Goal: Information Seeking & Learning: Check status

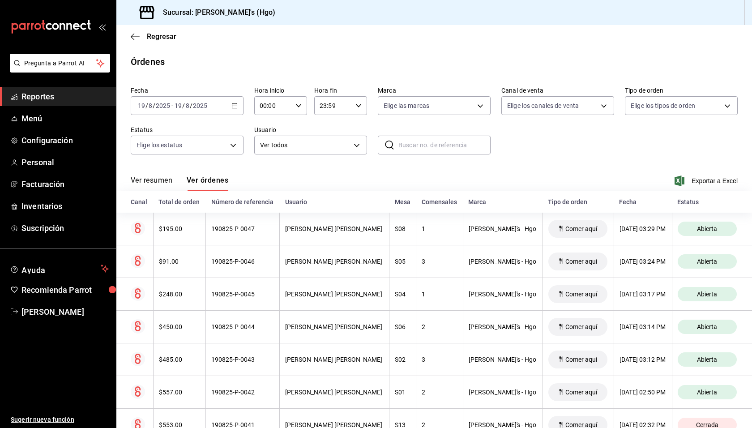
scroll to position [66, 0]
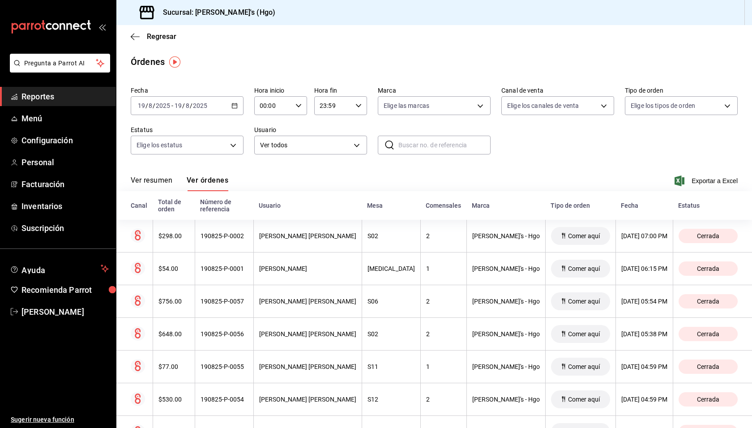
click at [91, 96] on span "Reportes" at bounding box center [64, 96] width 87 height 12
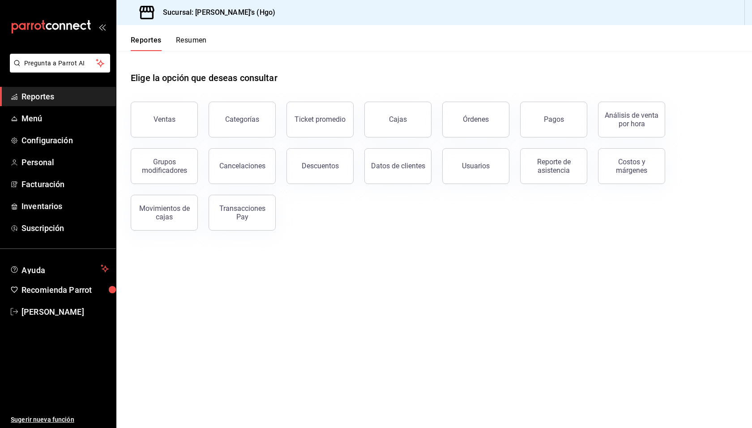
click at [533, 80] on div "Elige la opción que deseas consultar" at bounding box center [434, 71] width 607 height 40
click at [488, 109] on button "Órdenes" at bounding box center [475, 120] width 67 height 36
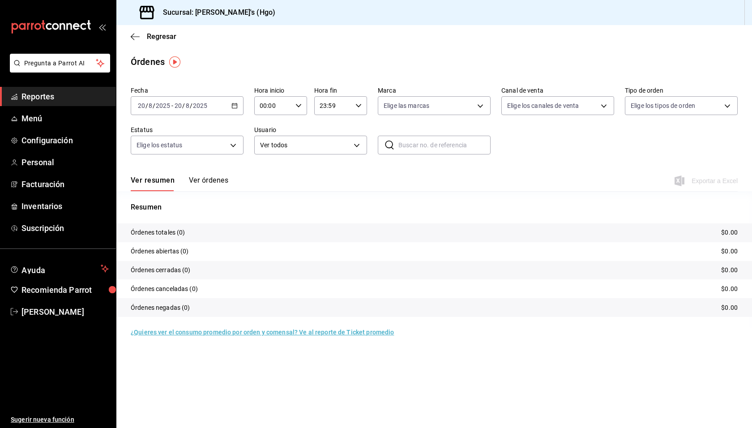
click at [185, 109] on input "8" at bounding box center [187, 105] width 4 height 7
click at [165, 229] on span "Rango de fechas" at bounding box center [172, 233] width 69 height 9
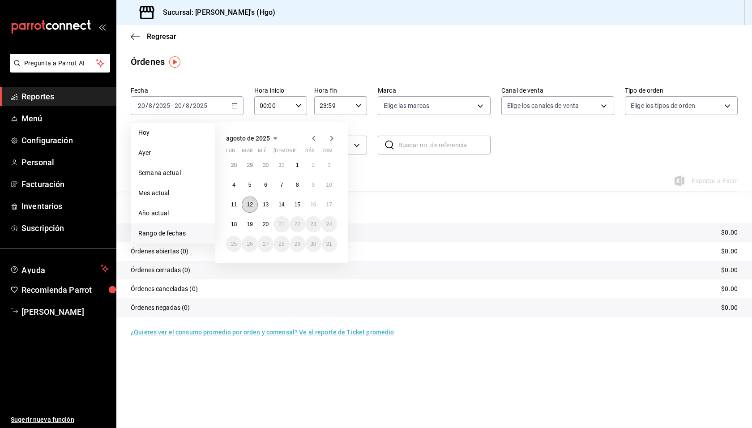
click at [251, 199] on button "12" at bounding box center [250, 204] width 16 height 16
click at [251, 220] on button "19" at bounding box center [250, 224] width 16 height 16
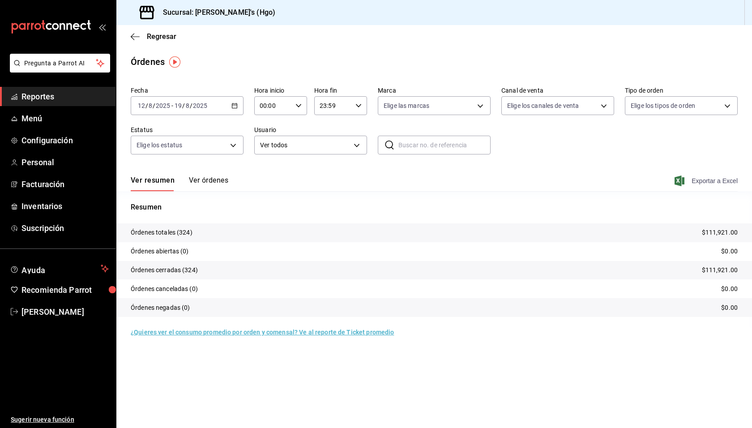
click at [701, 181] on span "Exportar a Excel" at bounding box center [706, 180] width 61 height 11
click at [160, 34] on span "Regresar" at bounding box center [162, 36] width 30 height 9
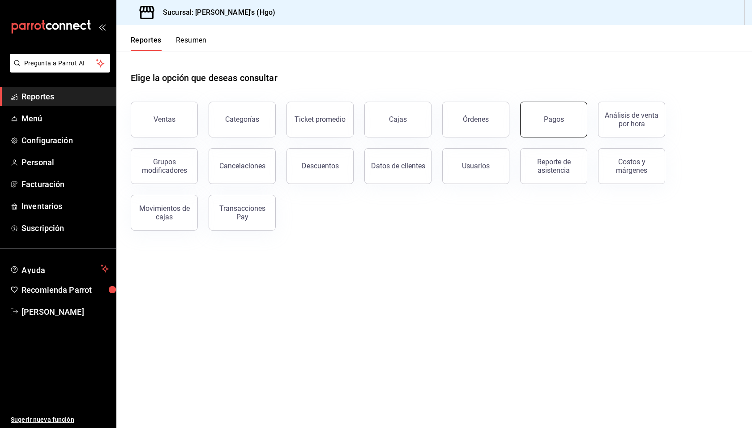
click at [560, 112] on button "Pagos" at bounding box center [553, 120] width 67 height 36
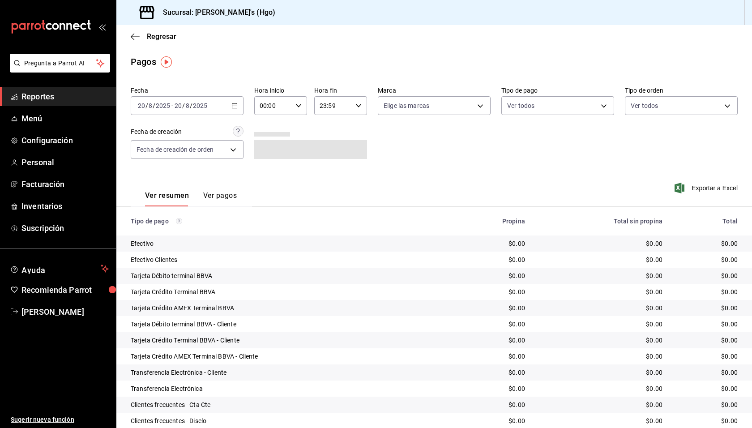
click at [226, 104] on div "[DATE] [DATE] - [DATE] [DATE]" at bounding box center [187, 105] width 113 height 19
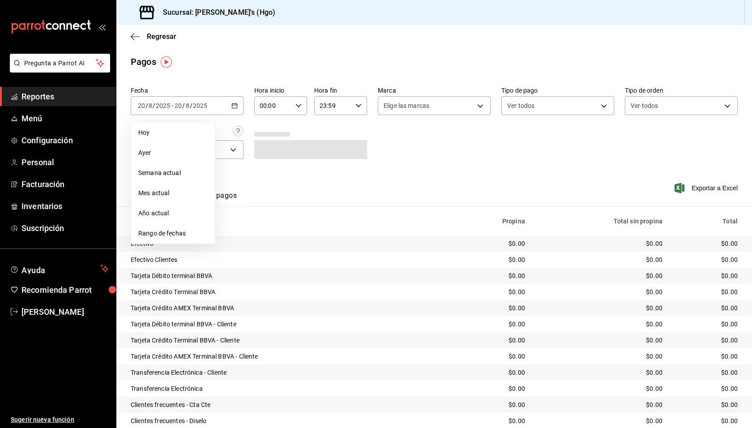
click at [173, 245] on div "Efectivo" at bounding box center [288, 243] width 314 height 9
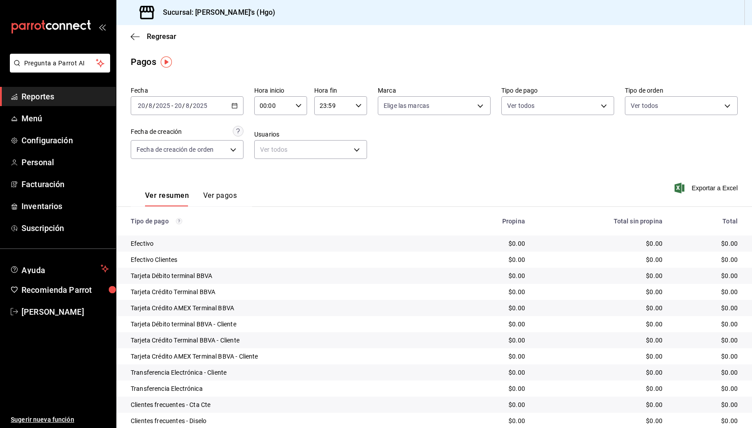
click at [213, 107] on div "[DATE] [DATE] - [DATE] [DATE]" at bounding box center [187, 105] width 113 height 19
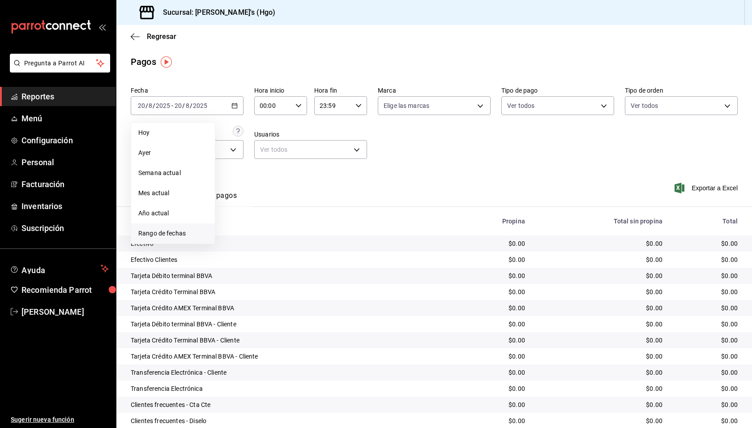
click at [194, 228] on li "Rango de fechas" at bounding box center [173, 233] width 84 height 20
click at [246, 202] on button "12" at bounding box center [250, 204] width 16 height 16
click at [255, 225] on button "19" at bounding box center [250, 224] width 16 height 16
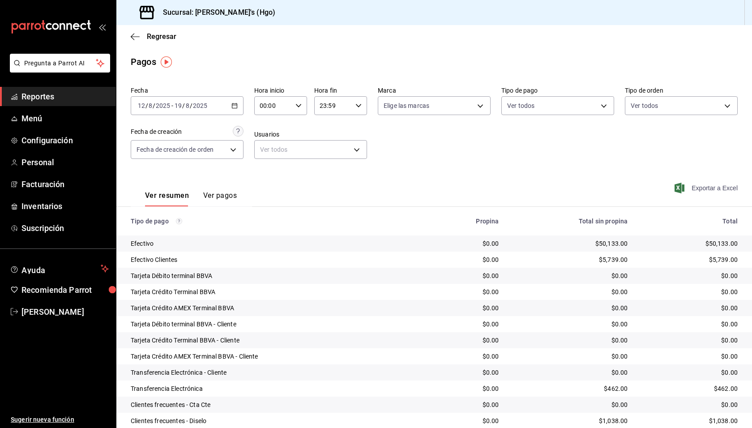
click at [687, 189] on span "Exportar a Excel" at bounding box center [706, 188] width 61 height 11
click at [156, 35] on span "Regresar" at bounding box center [162, 36] width 30 height 9
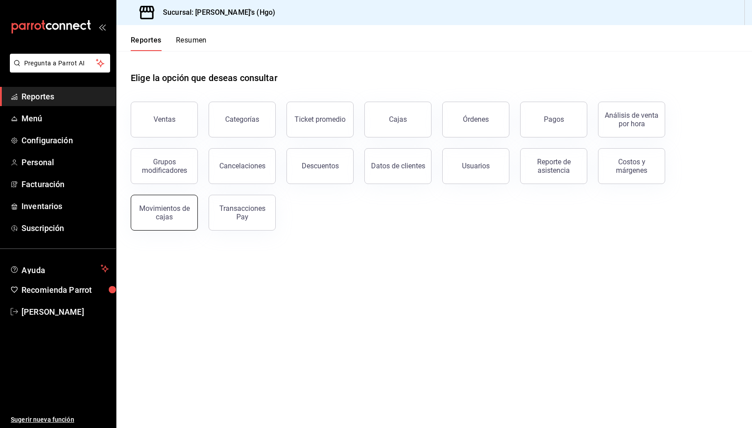
click at [181, 206] on div "Movimientos de cajas" at bounding box center [163, 212] width 55 height 17
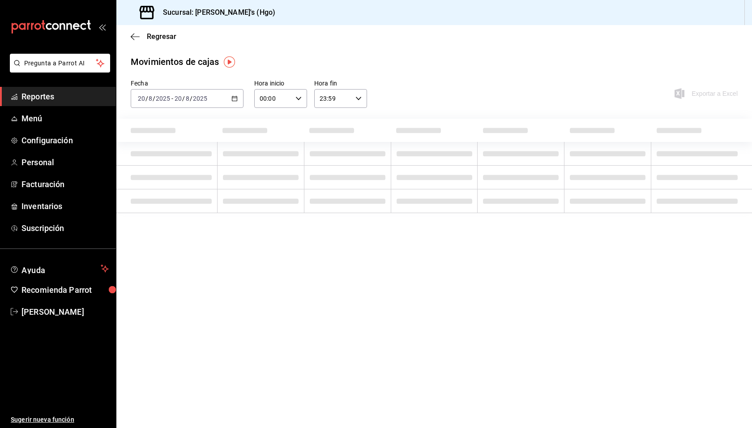
click at [199, 98] on input "2025" at bounding box center [199, 98] width 15 height 7
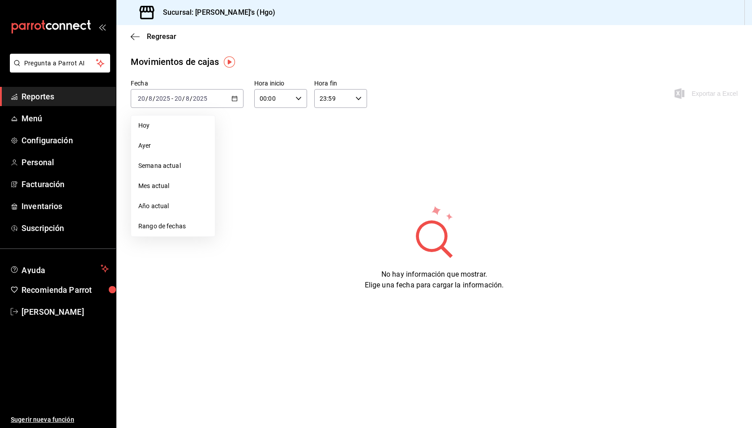
click at [259, 195] on div "Fecha [DATE] [DATE] - [DATE] [DATE] [PERSON_NAME] Semana actual Mes actual Año …" at bounding box center [434, 184] width 607 height 211
click at [201, 102] on div "[DATE] [DATE] - [DATE] [DATE]" at bounding box center [187, 98] width 113 height 19
click at [183, 223] on span "Rango de fechas" at bounding box center [172, 225] width 69 height 9
click at [251, 195] on abbr "12" at bounding box center [250, 197] width 6 height 6
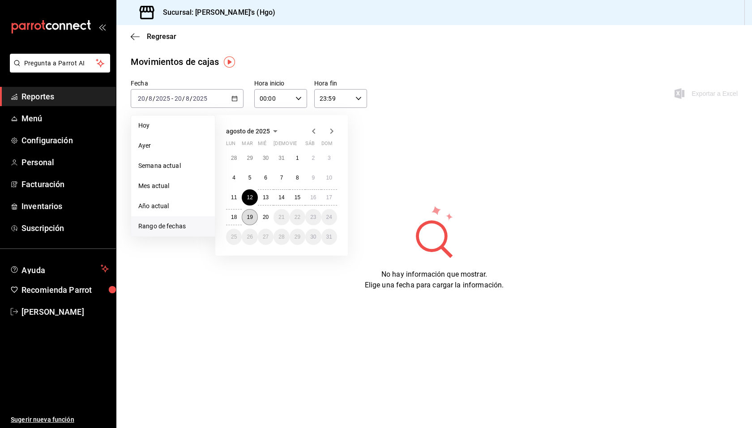
click at [251, 213] on button "19" at bounding box center [250, 217] width 16 height 16
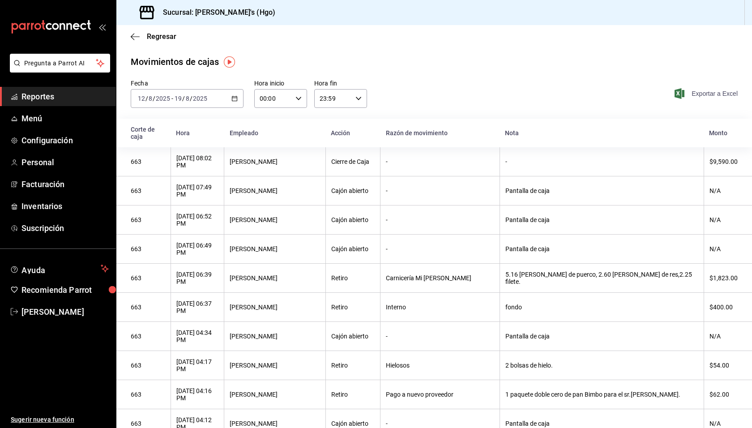
click at [695, 94] on span "Exportar a Excel" at bounding box center [706, 93] width 61 height 11
click at [164, 36] on span "Regresar" at bounding box center [162, 36] width 30 height 9
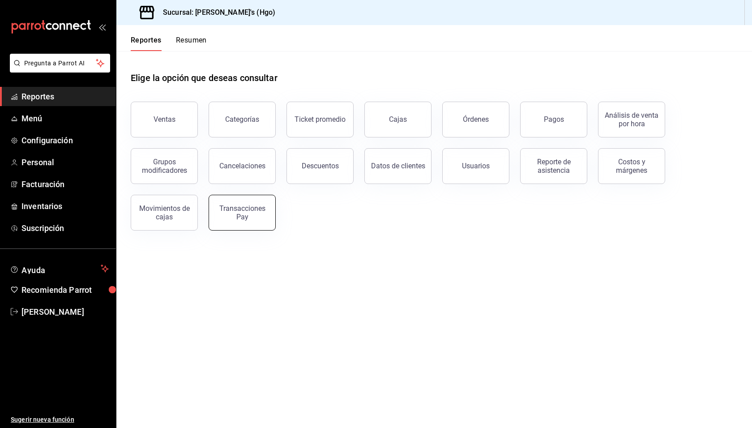
click at [244, 207] on div "Transacciones Pay" at bounding box center [241, 212] width 55 height 17
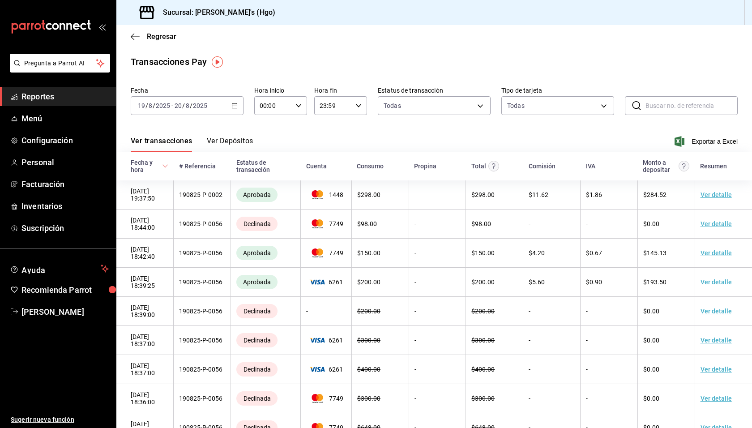
click at [212, 110] on div "[DATE] [DATE] - [DATE] [DATE]" at bounding box center [187, 105] width 113 height 19
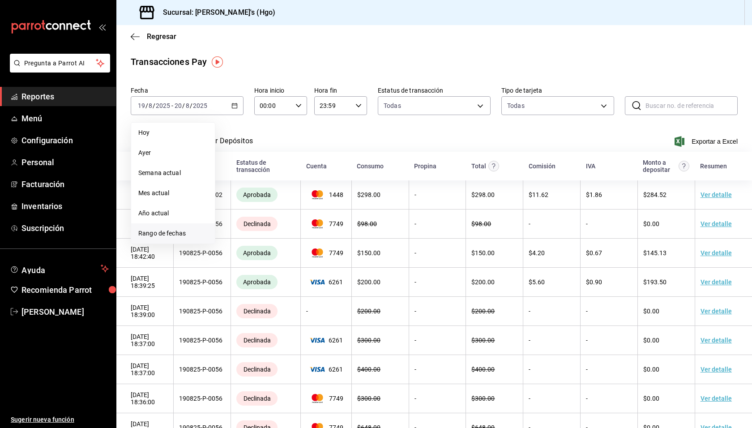
click at [191, 226] on li "Rango de fechas" at bounding box center [173, 233] width 84 height 20
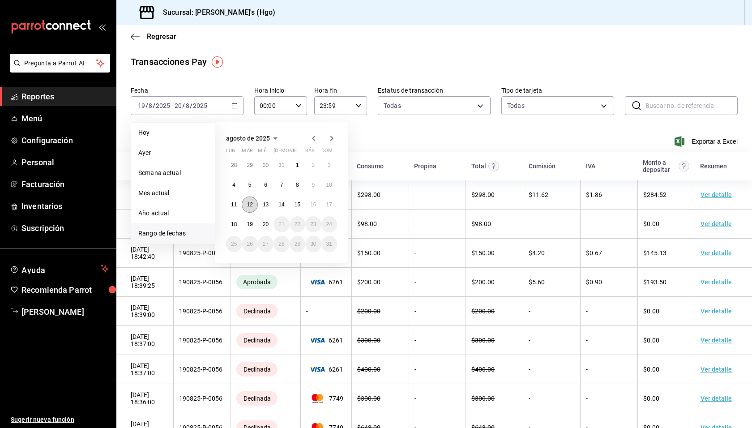
click at [247, 205] on button "12" at bounding box center [250, 204] width 16 height 16
click at [251, 221] on abbr "19" at bounding box center [250, 224] width 6 height 6
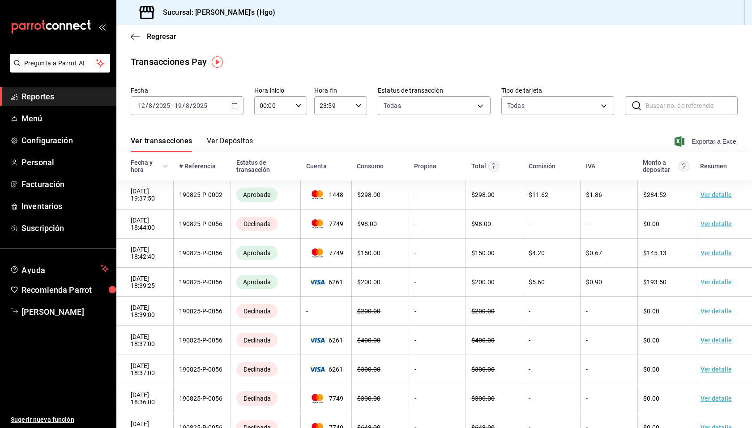
click at [716, 142] on span "Exportar a Excel" at bounding box center [706, 141] width 61 height 11
click at [150, 35] on span "Regresar" at bounding box center [162, 36] width 30 height 9
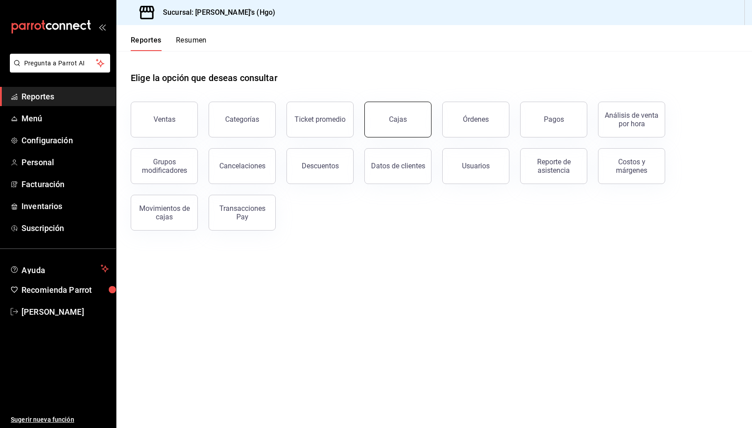
click at [429, 119] on div "Cajas" at bounding box center [392, 114] width 78 height 47
click at [388, 122] on button "Cajas" at bounding box center [397, 120] width 67 height 36
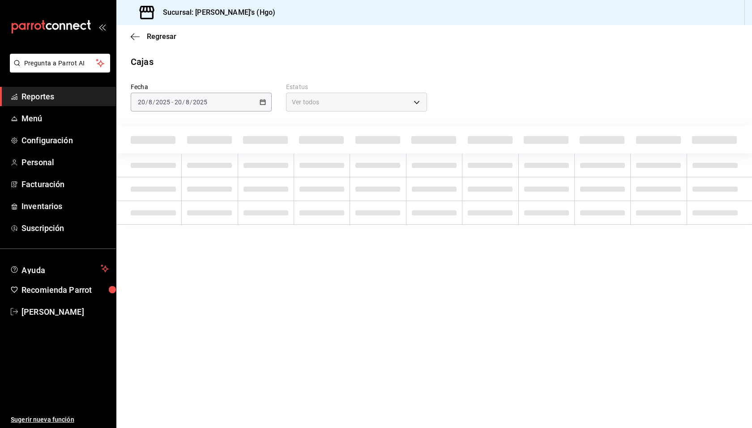
click at [246, 100] on div "[DATE] [DATE] - [DATE] [DATE]" at bounding box center [201, 102] width 141 height 19
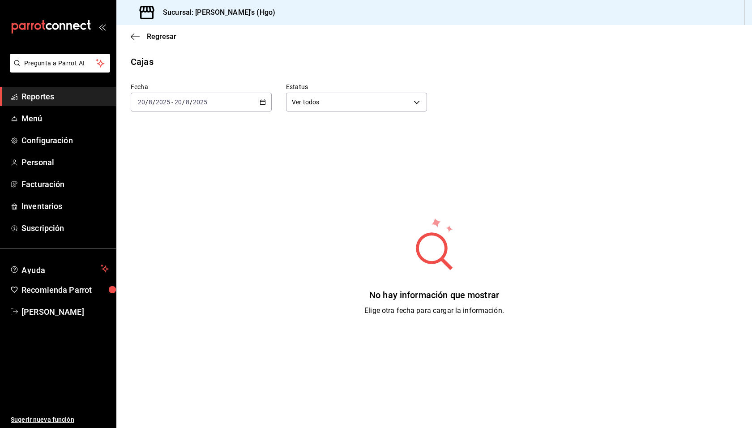
click at [252, 101] on div "[DATE] [DATE] - [DATE] [DATE]" at bounding box center [201, 102] width 141 height 19
click at [192, 232] on span "Rango de fechas" at bounding box center [172, 229] width 69 height 9
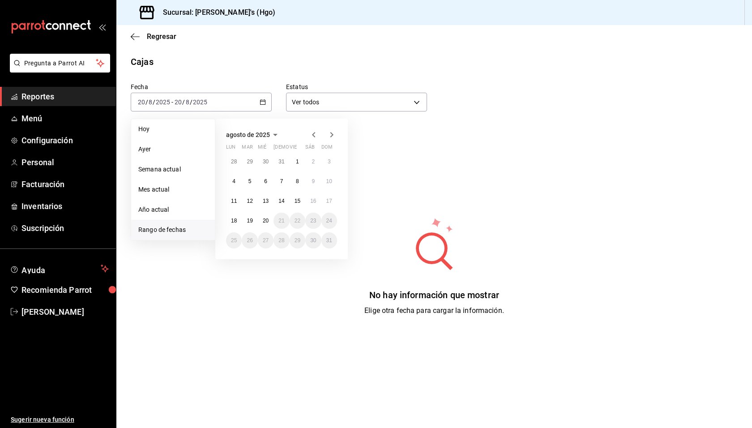
click at [257, 196] on div "28 29 30 31 1 2 3 4 5 6 7 8 9 10 11 12 13 14 15 16 17 18 19 20 21 22 23 24 25 2…" at bounding box center [281, 200] width 111 height 95
click at [255, 197] on button "12" at bounding box center [250, 201] width 16 height 16
click at [255, 214] on button "19" at bounding box center [250, 221] width 16 height 16
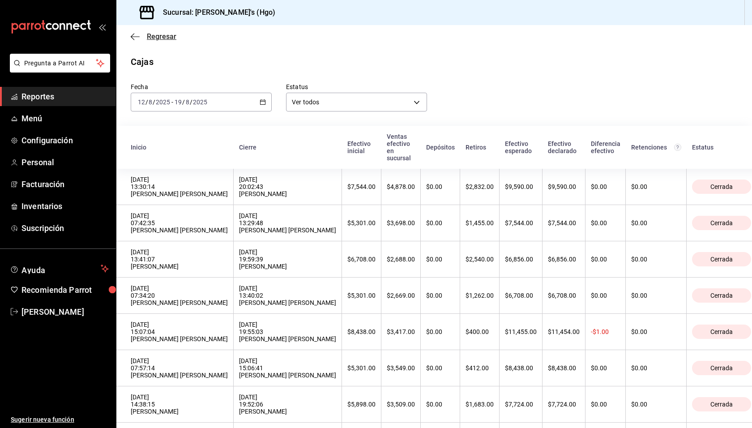
click at [157, 34] on span "Regresar" at bounding box center [162, 36] width 30 height 9
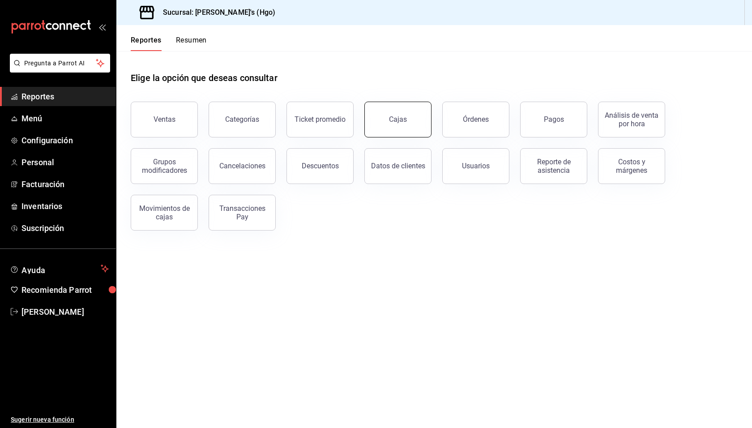
click at [392, 120] on div "Cajas" at bounding box center [398, 119] width 18 height 9
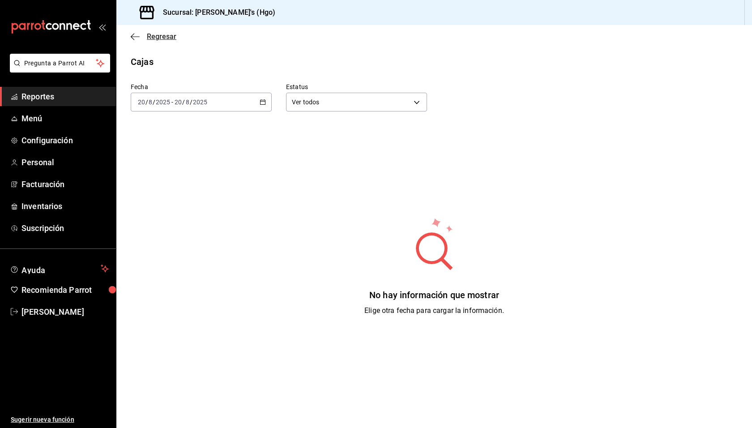
click at [153, 34] on span "Regresar" at bounding box center [162, 36] width 30 height 9
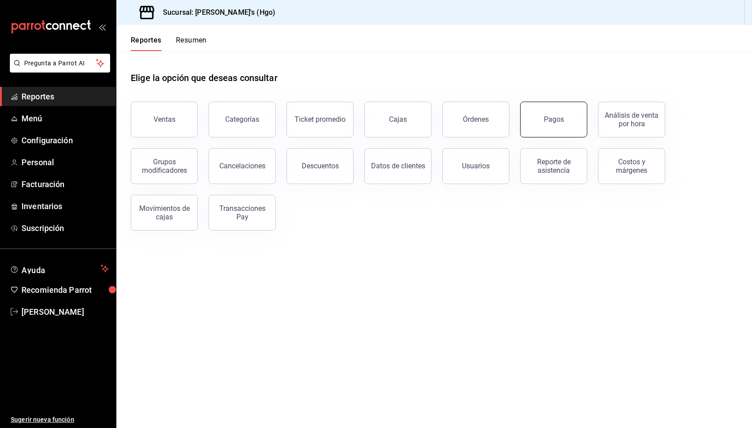
click at [560, 121] on div "Pagos" at bounding box center [554, 119] width 20 height 9
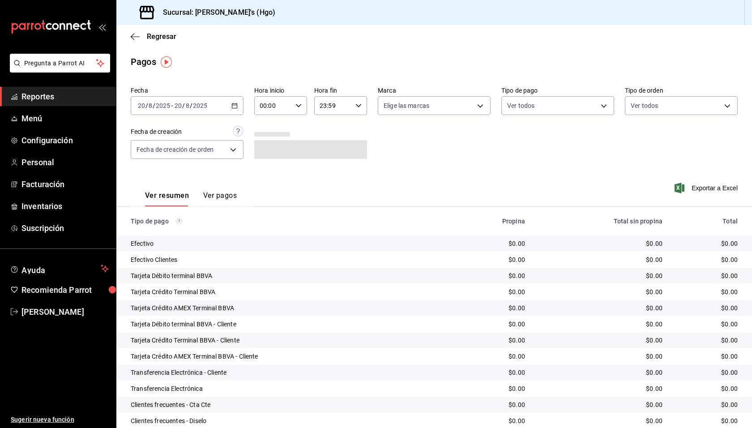
click at [223, 105] on div "[DATE] [DATE] - [DATE] [DATE]" at bounding box center [187, 105] width 113 height 19
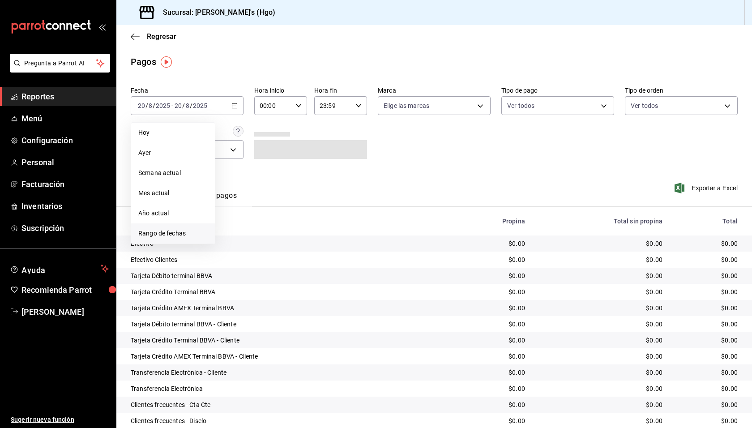
click at [183, 227] on li "Rango de fechas" at bounding box center [173, 233] width 84 height 20
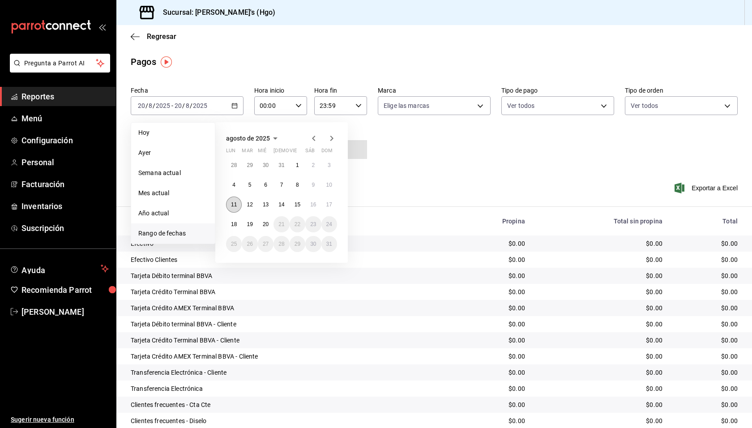
click at [236, 201] on abbr "11" at bounding box center [234, 204] width 6 height 6
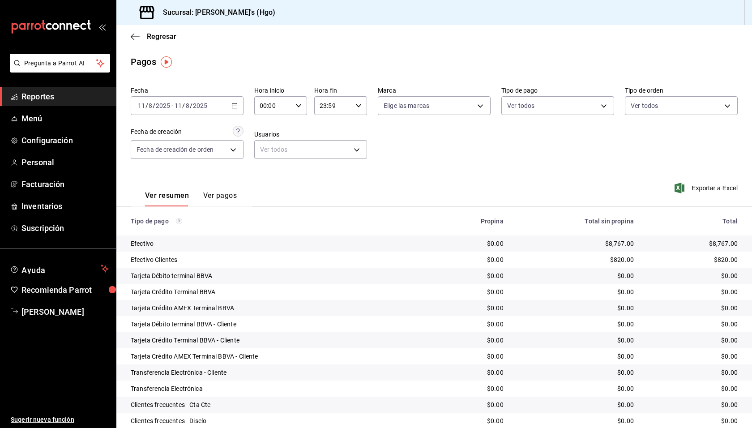
click at [231, 103] on icon "button" at bounding box center [234, 105] width 6 height 6
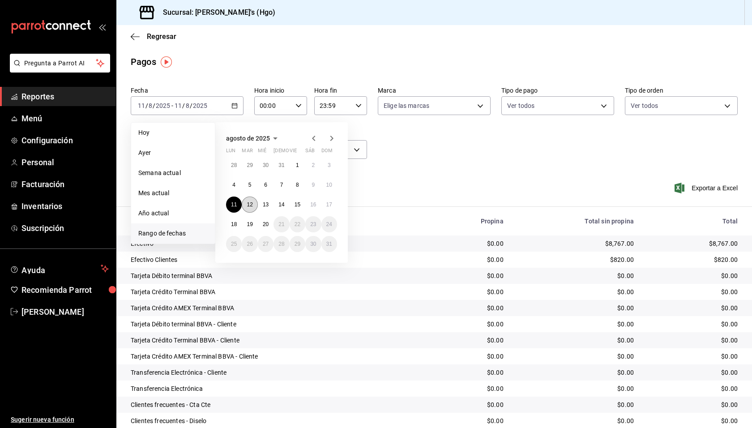
click at [251, 202] on abbr "12" at bounding box center [250, 204] width 6 height 6
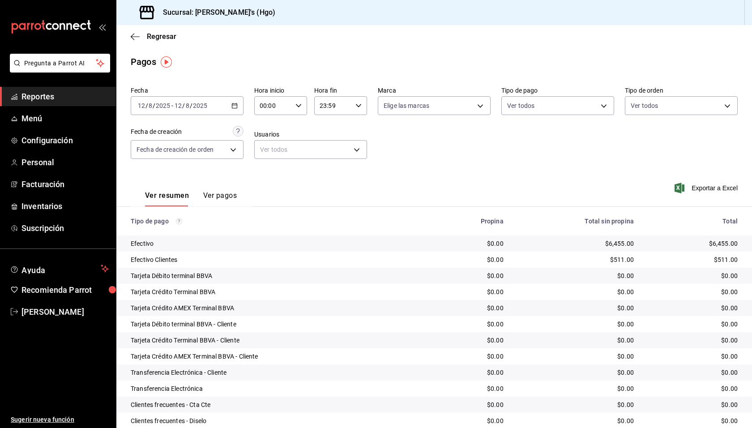
click at [208, 105] on div "[DATE] [DATE]" at bounding box center [190, 105] width 35 height 7
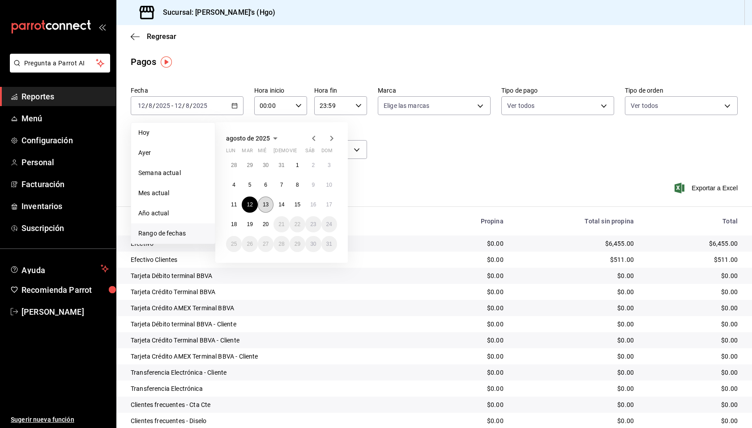
click at [268, 199] on button "13" at bounding box center [266, 204] width 16 height 16
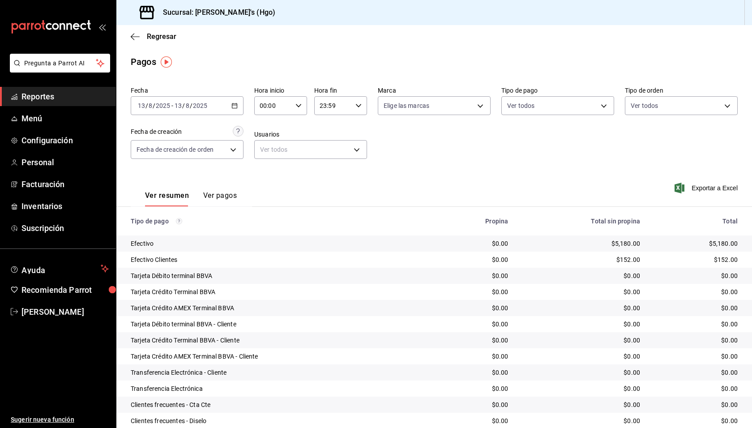
click at [229, 107] on div "[DATE] [DATE] - [DATE] [DATE]" at bounding box center [187, 105] width 113 height 19
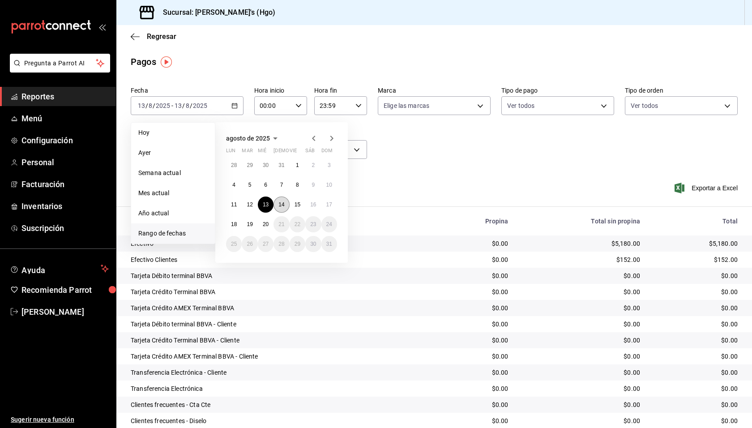
click at [277, 204] on button "14" at bounding box center [281, 204] width 16 height 16
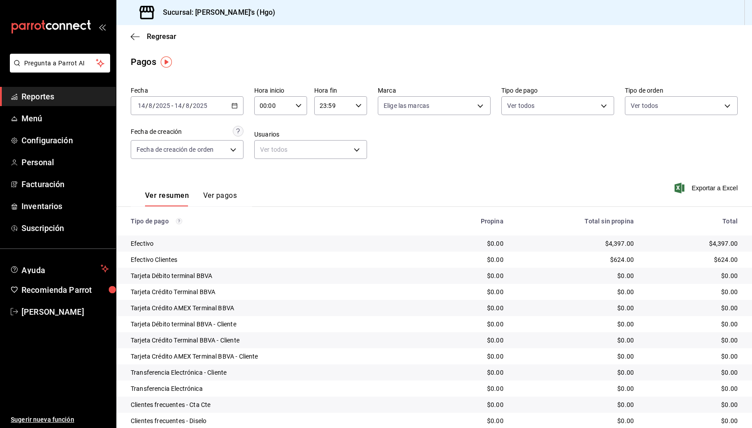
click at [221, 109] on div "[DATE] [DATE] - [DATE] [DATE]" at bounding box center [187, 105] width 113 height 19
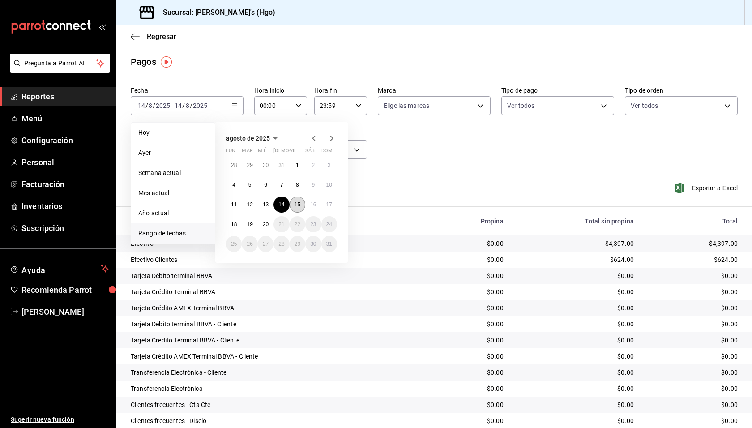
click at [299, 204] on abbr "15" at bounding box center [297, 204] width 6 height 6
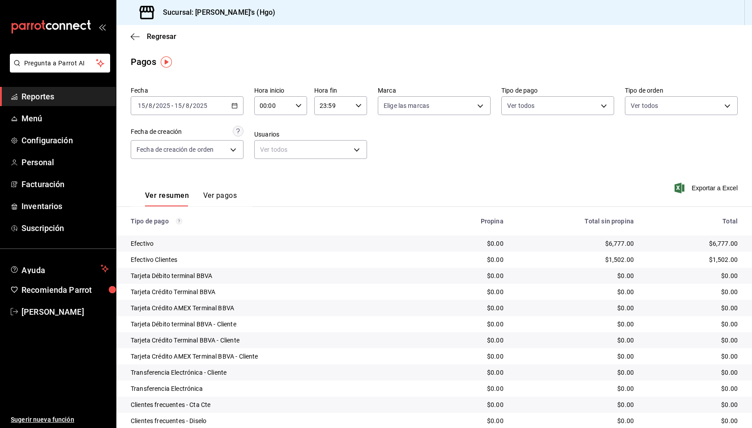
click at [183, 102] on span "/" at bounding box center [183, 105] width 3 height 7
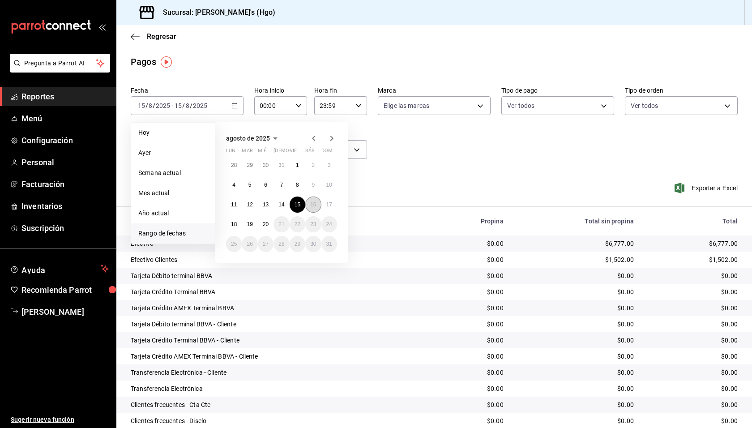
click at [312, 200] on button "16" at bounding box center [313, 204] width 16 height 16
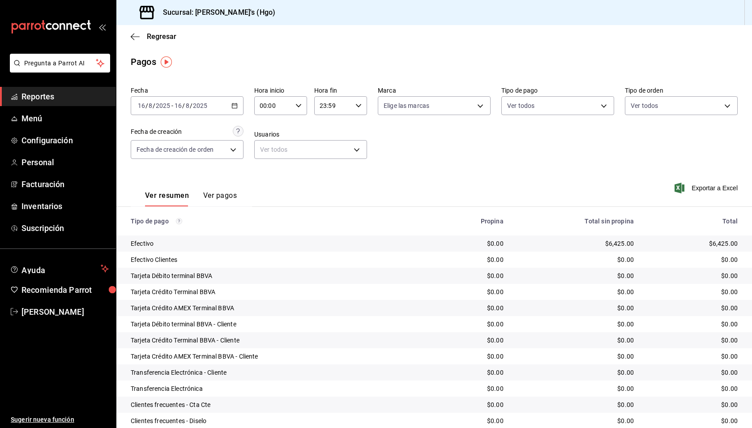
click at [208, 105] on div "[DATE] [DATE] - [DATE] [DATE]" at bounding box center [187, 105] width 113 height 19
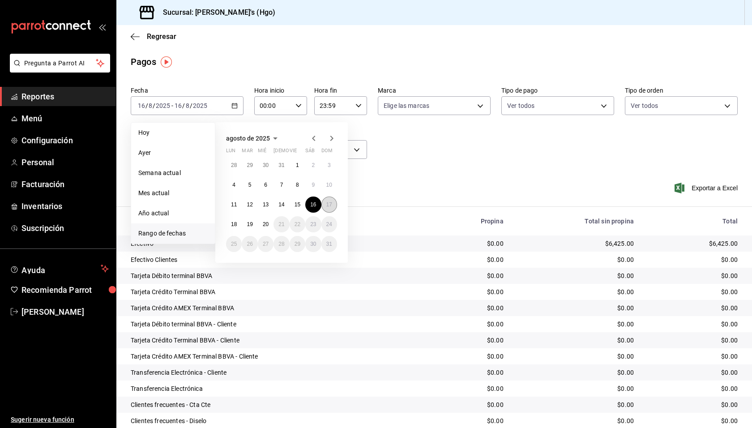
click at [330, 201] on abbr "17" at bounding box center [329, 204] width 6 height 6
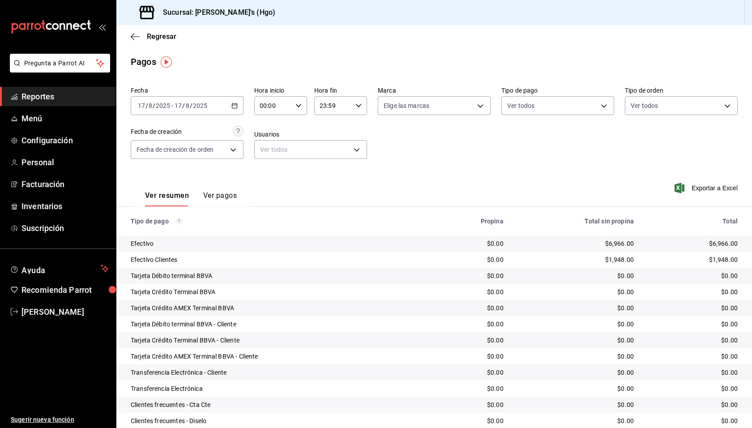
click at [222, 105] on div "[DATE] [DATE] - [DATE] [DATE]" at bounding box center [187, 105] width 113 height 19
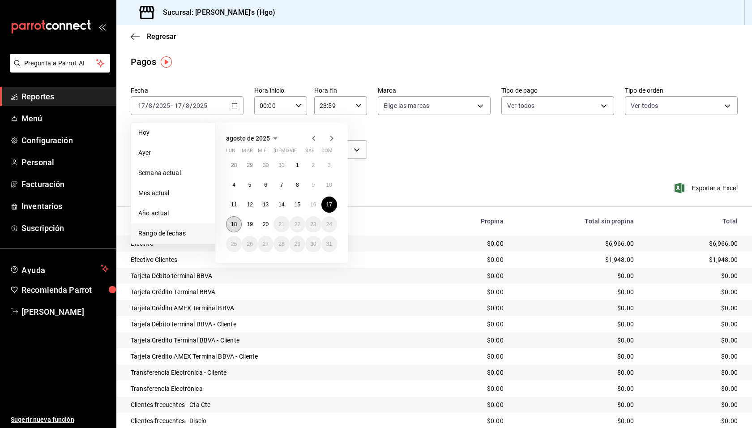
click at [238, 224] on button "18" at bounding box center [234, 224] width 16 height 16
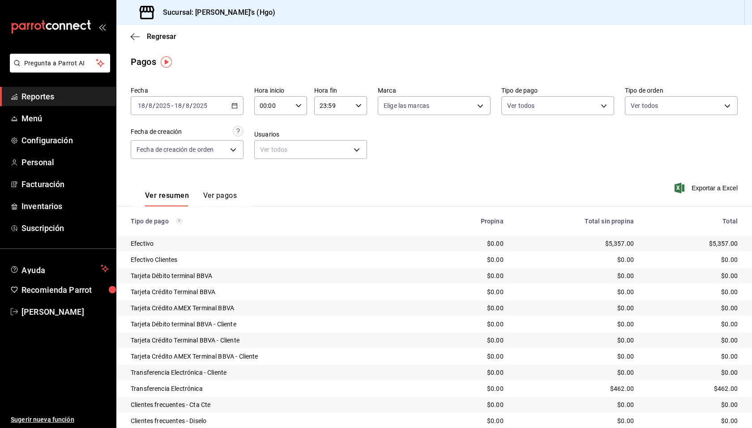
click at [228, 105] on div "[DATE] [DATE] - [DATE] [DATE]" at bounding box center [187, 105] width 113 height 19
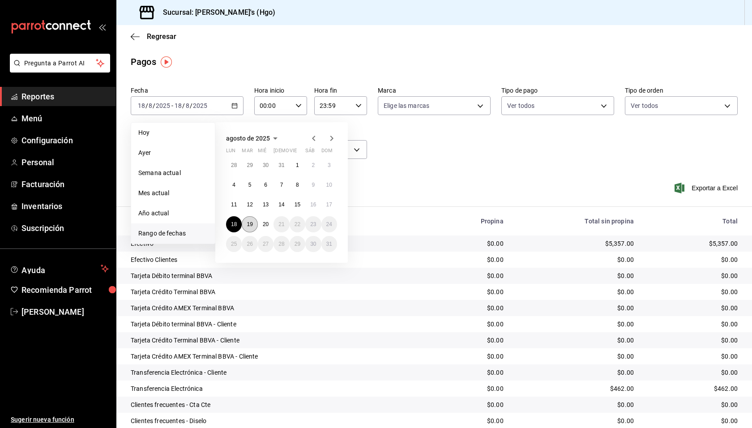
click at [249, 225] on abbr "19" at bounding box center [250, 224] width 6 height 6
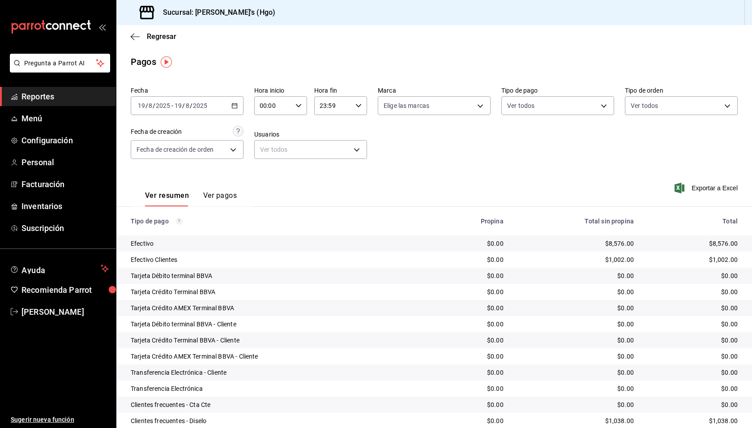
scroll to position [112, 0]
